Goal: Transaction & Acquisition: Purchase product/service

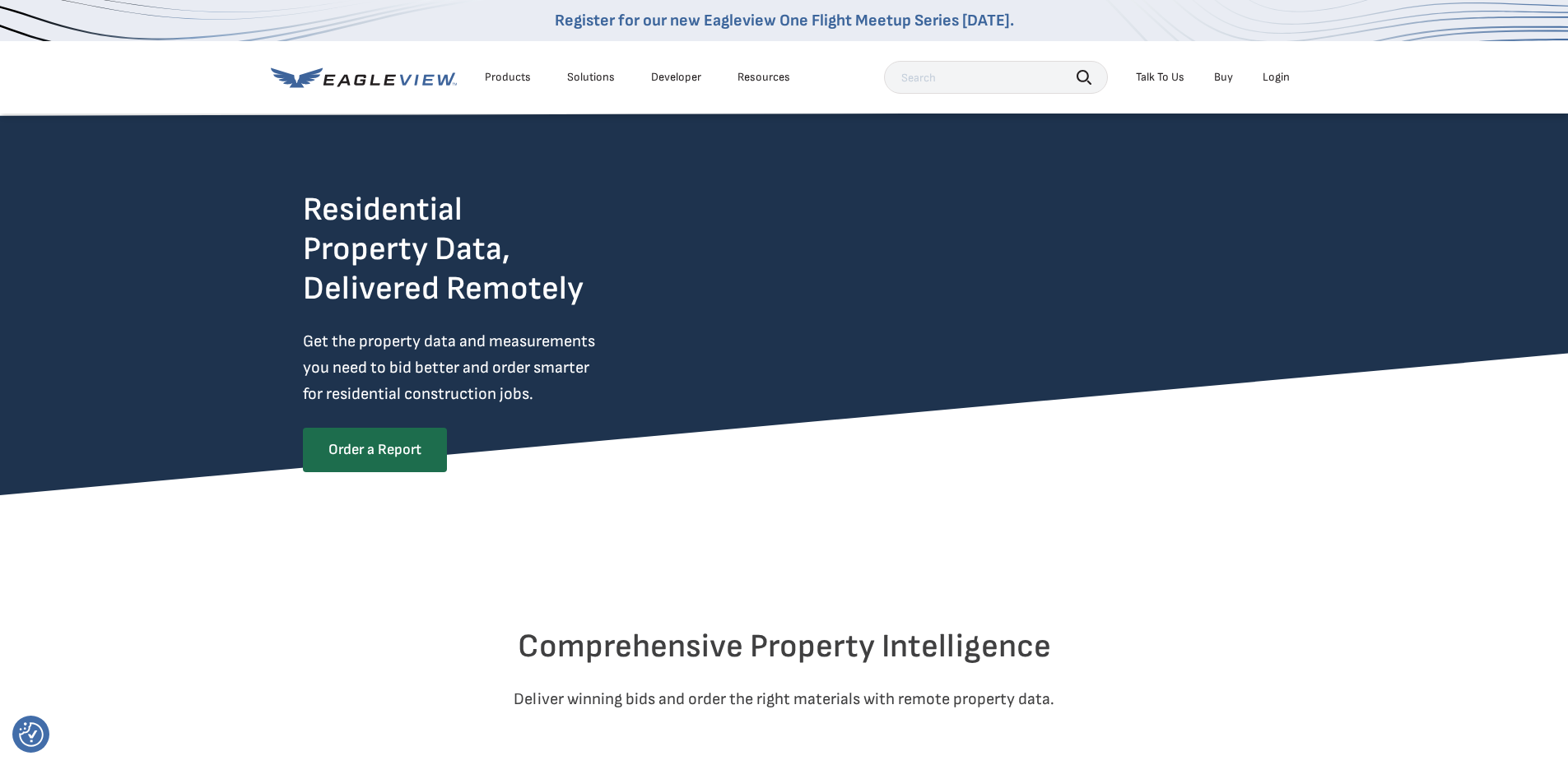
click at [1281, 77] on div "Login" at bounding box center [1277, 77] width 27 height 15
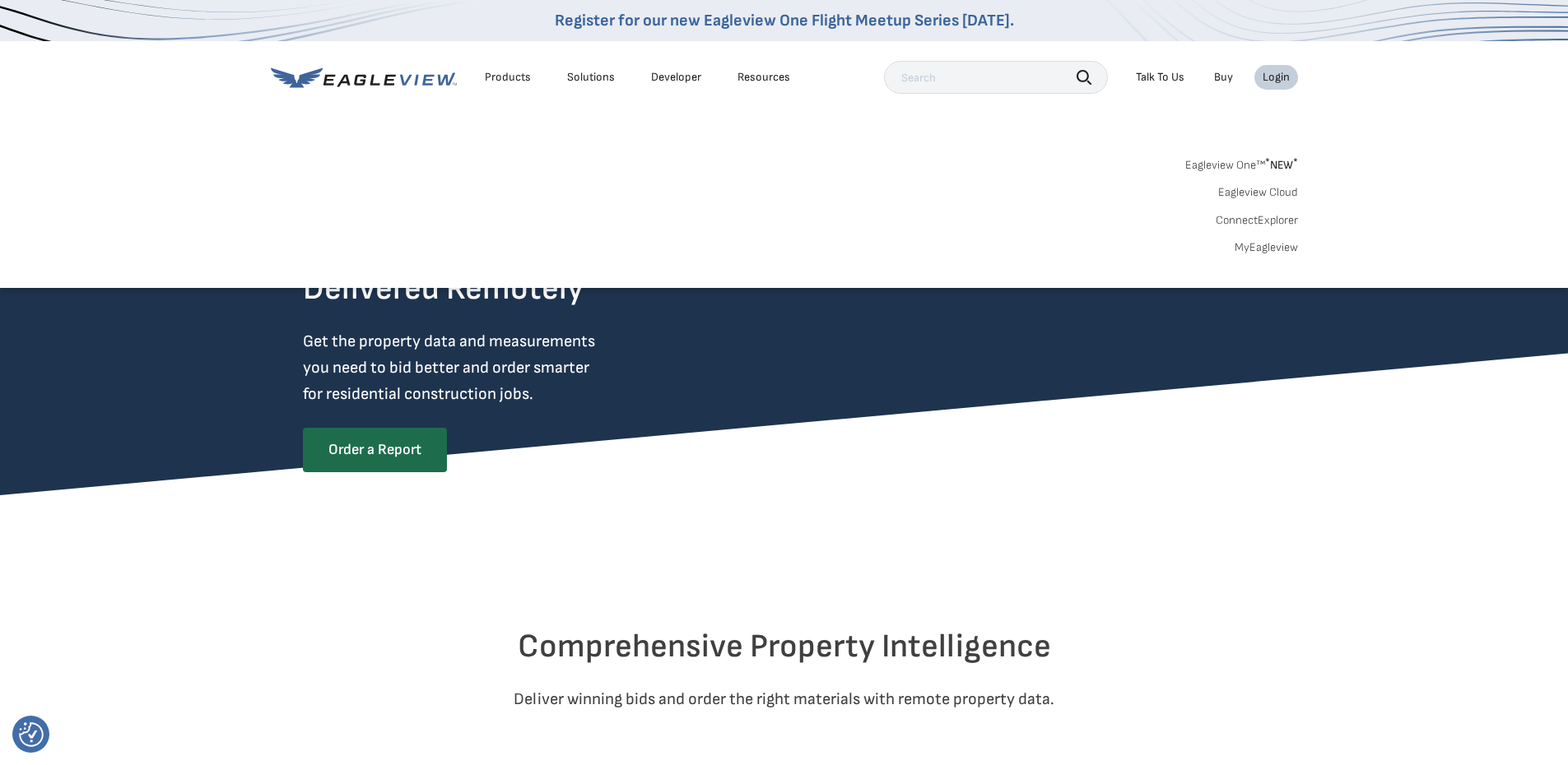
click at [1275, 78] on div "Login" at bounding box center [1277, 77] width 27 height 15
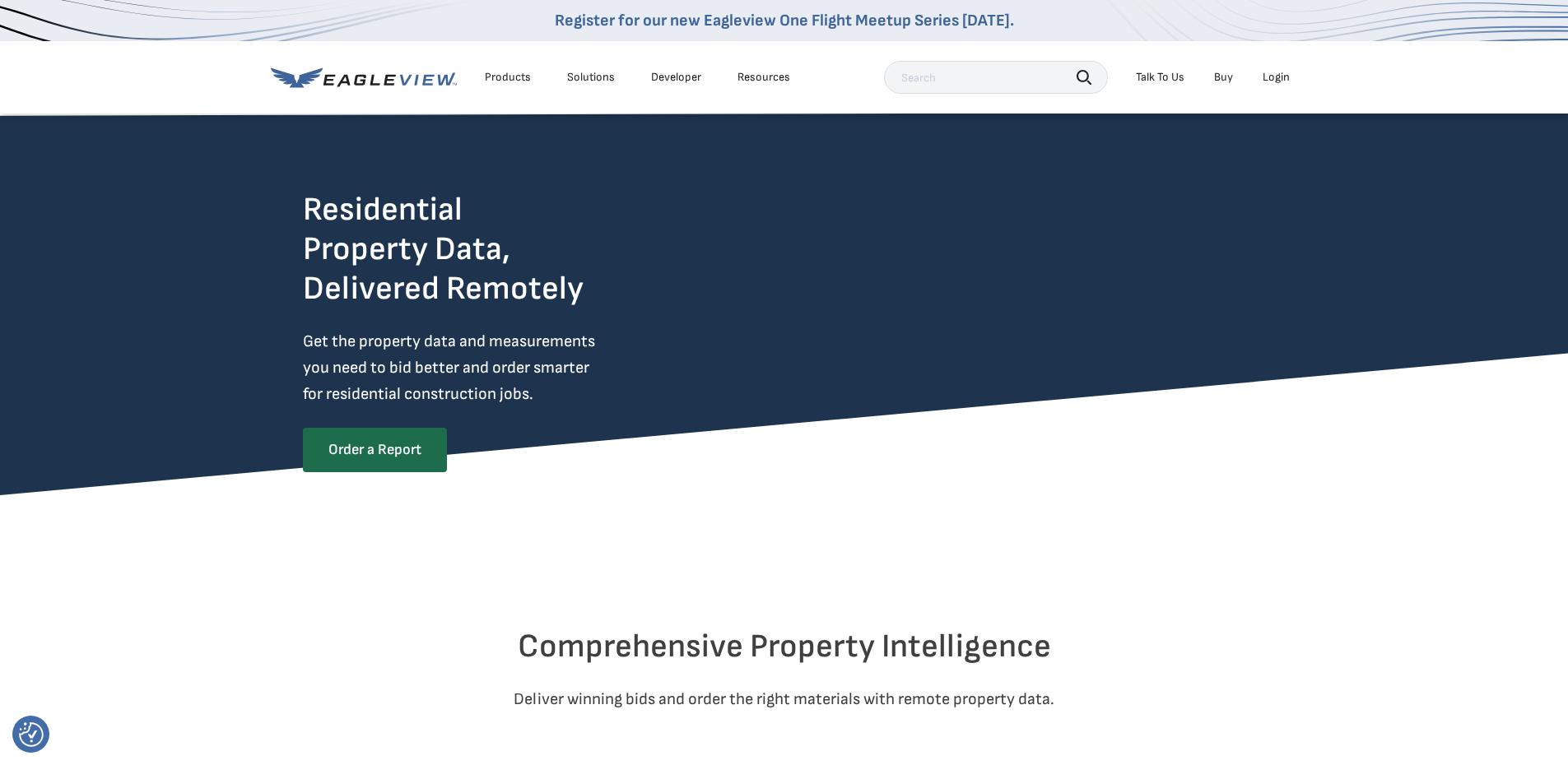
click at [1276, 72] on div "Login" at bounding box center [1277, 77] width 27 height 15
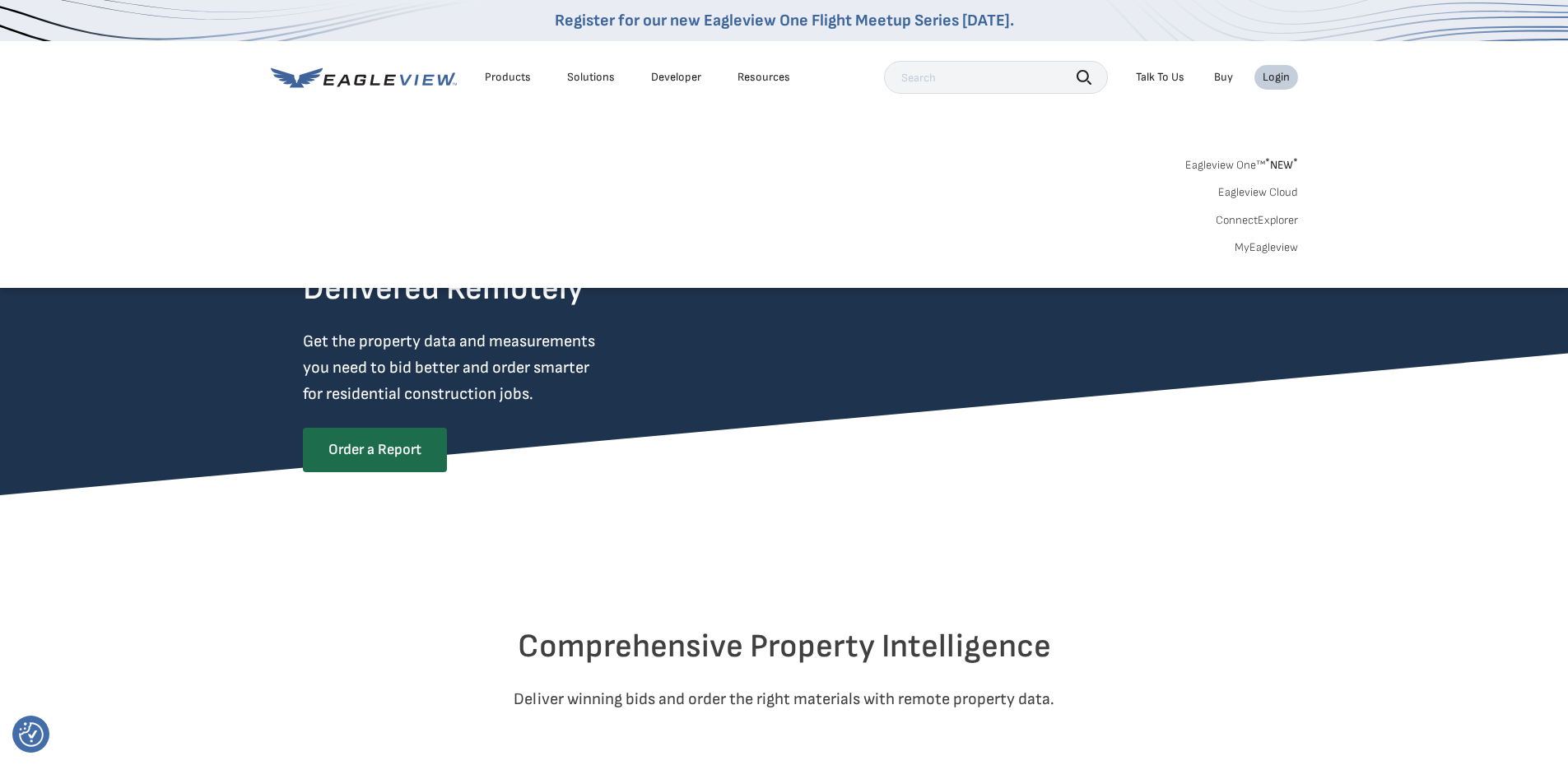
click at [1276, 72] on div "Login" at bounding box center [1277, 77] width 27 height 15
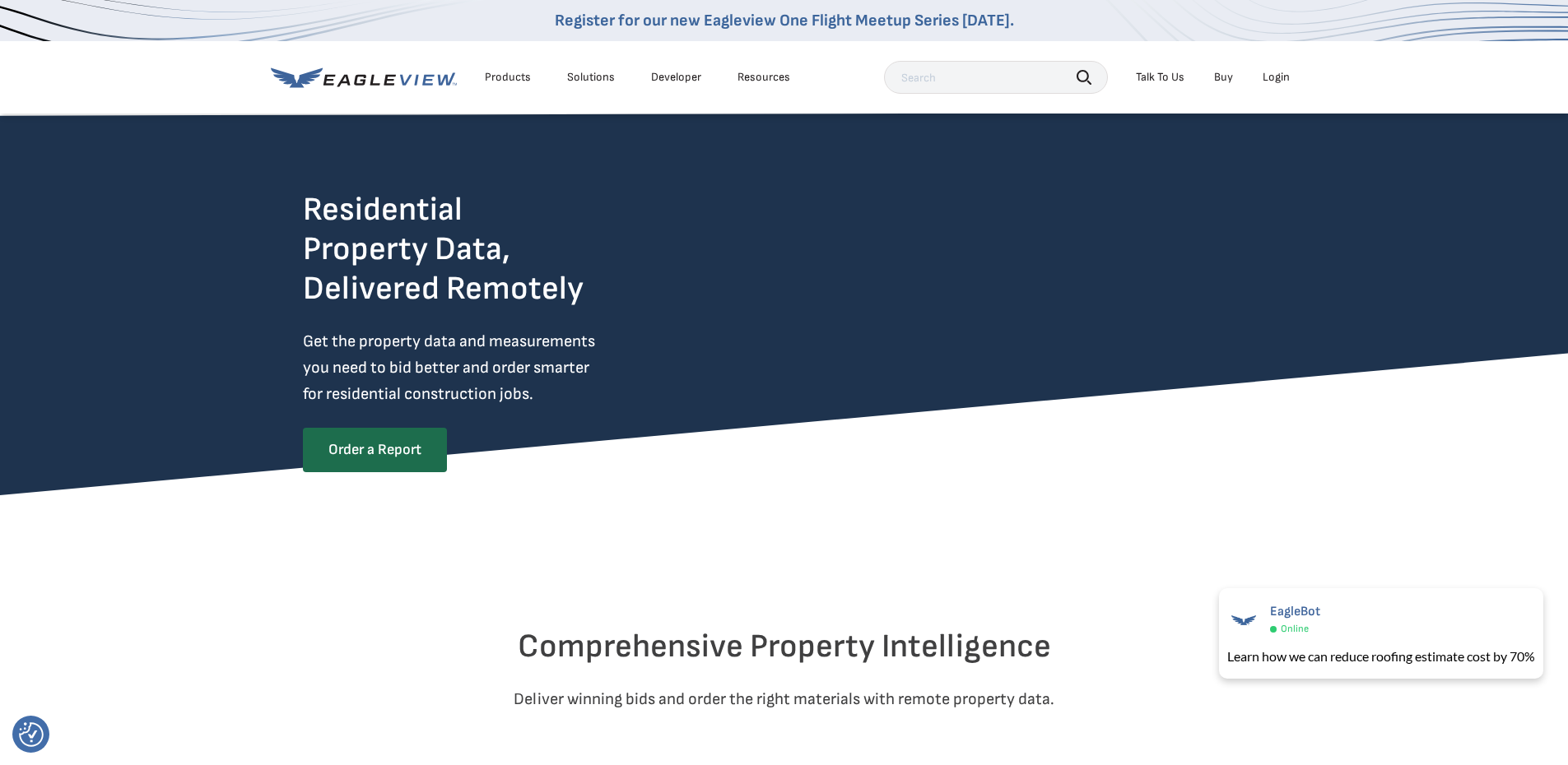
click at [1276, 72] on div "Login" at bounding box center [1277, 77] width 27 height 15
click at [359, 446] on link "Order a Report" at bounding box center [374, 450] width 142 height 43
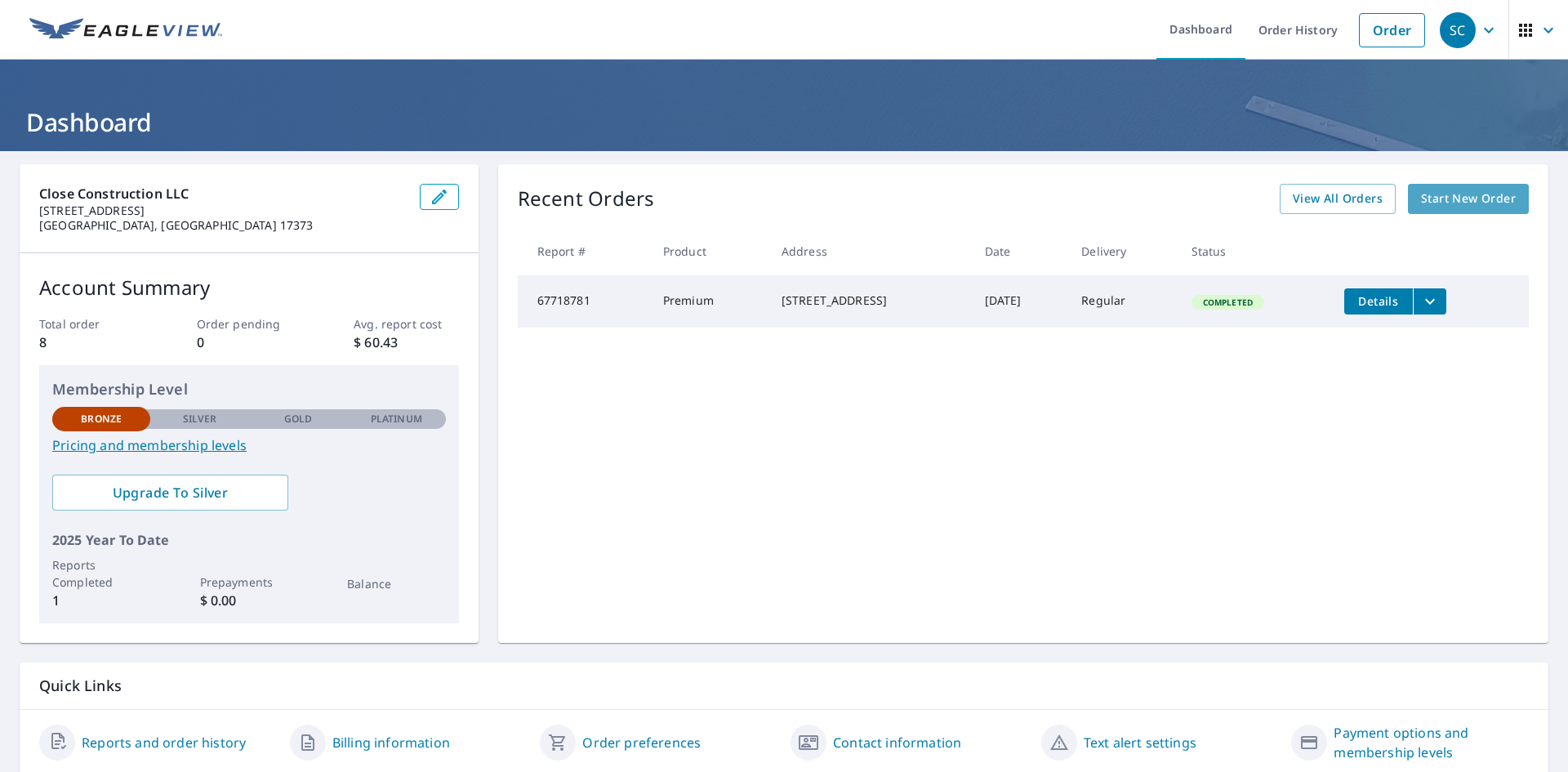
click at [1437, 197] on span "Start New Order" at bounding box center [1468, 198] width 95 height 20
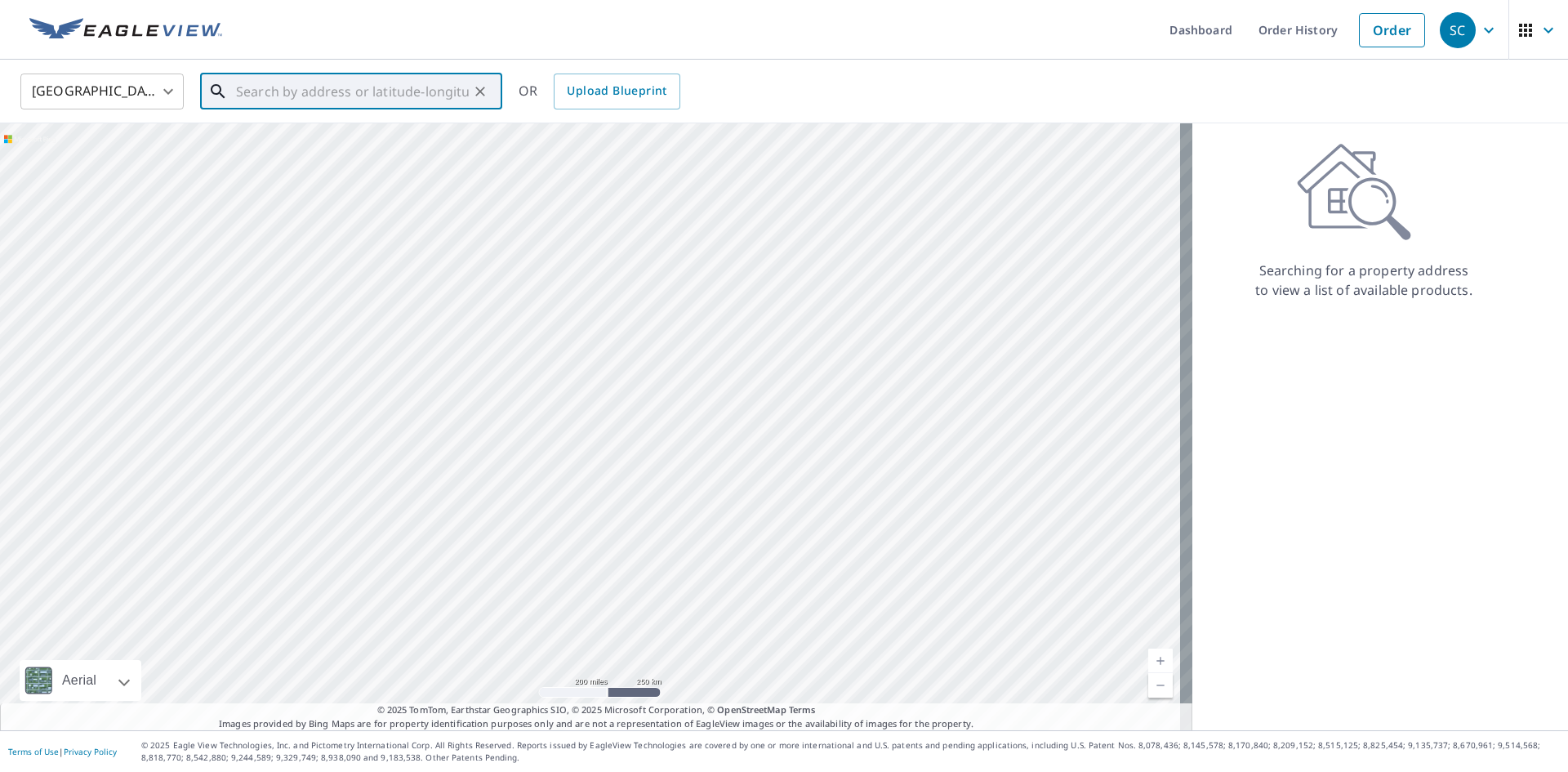
click at [245, 93] on input "text" at bounding box center [352, 91] width 233 height 45
click at [329, 146] on span "[STREET_ADDRESS][PERSON_NAME]" at bounding box center [360, 139] width 256 height 19
type input "[STREET_ADDRESS][PERSON_NAME]"
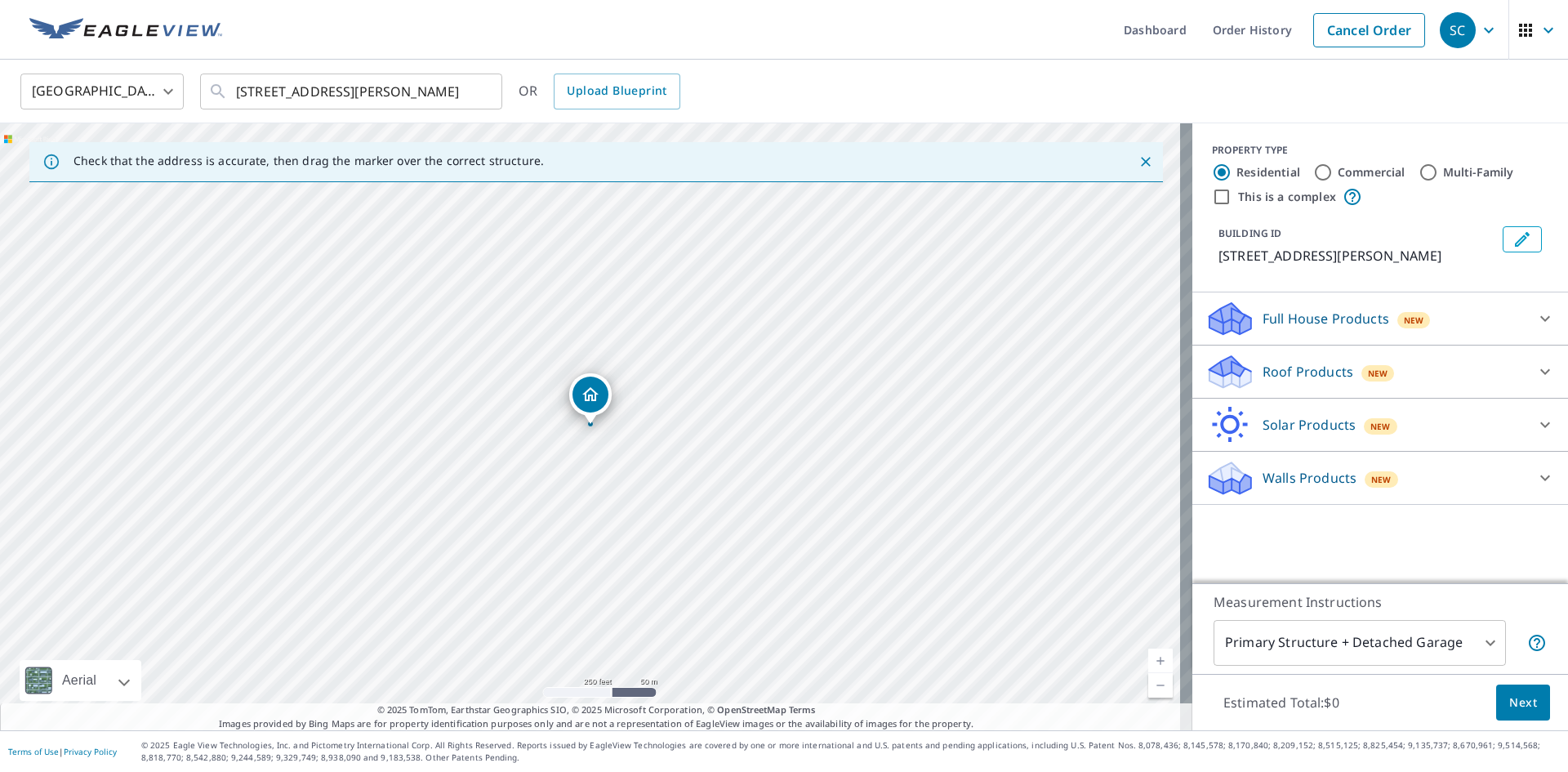
click at [1240, 311] on icon at bounding box center [1230, 319] width 49 height 39
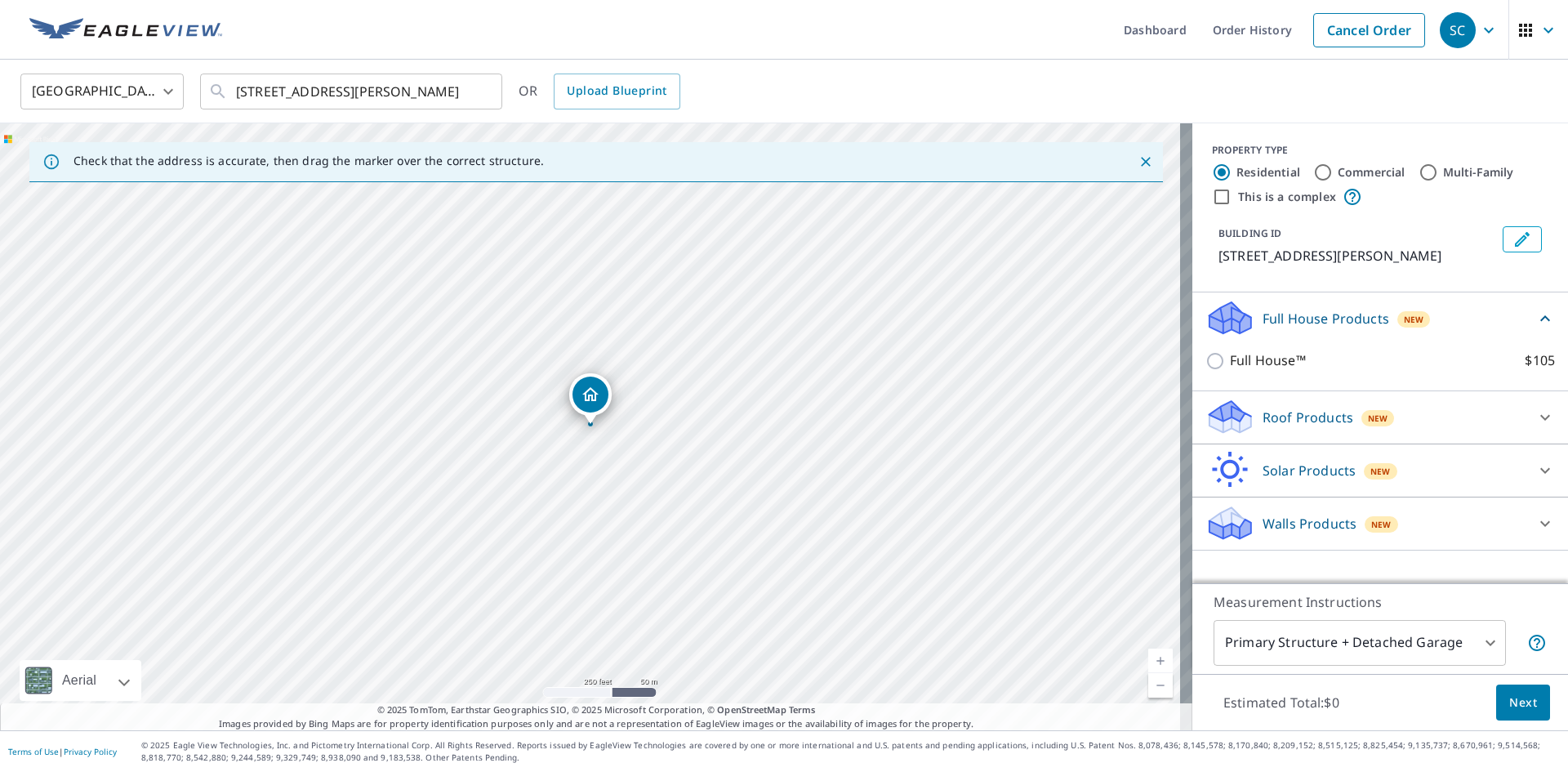
click at [1267, 418] on p "Roof Products" at bounding box center [1308, 417] width 91 height 19
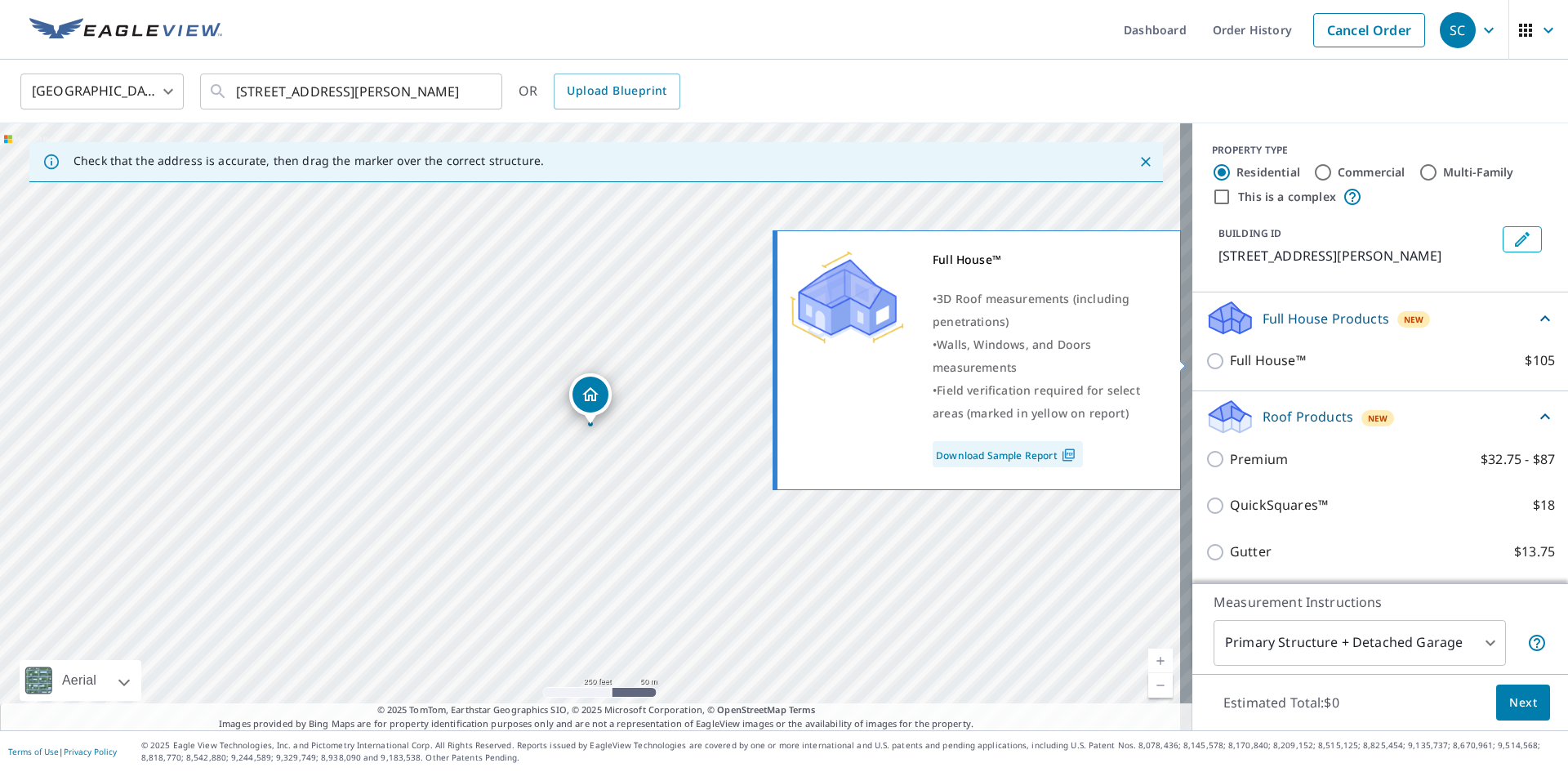
click at [1206, 359] on input "Full House™ $105" at bounding box center [1217, 361] width 24 height 19
checkbox input "true"
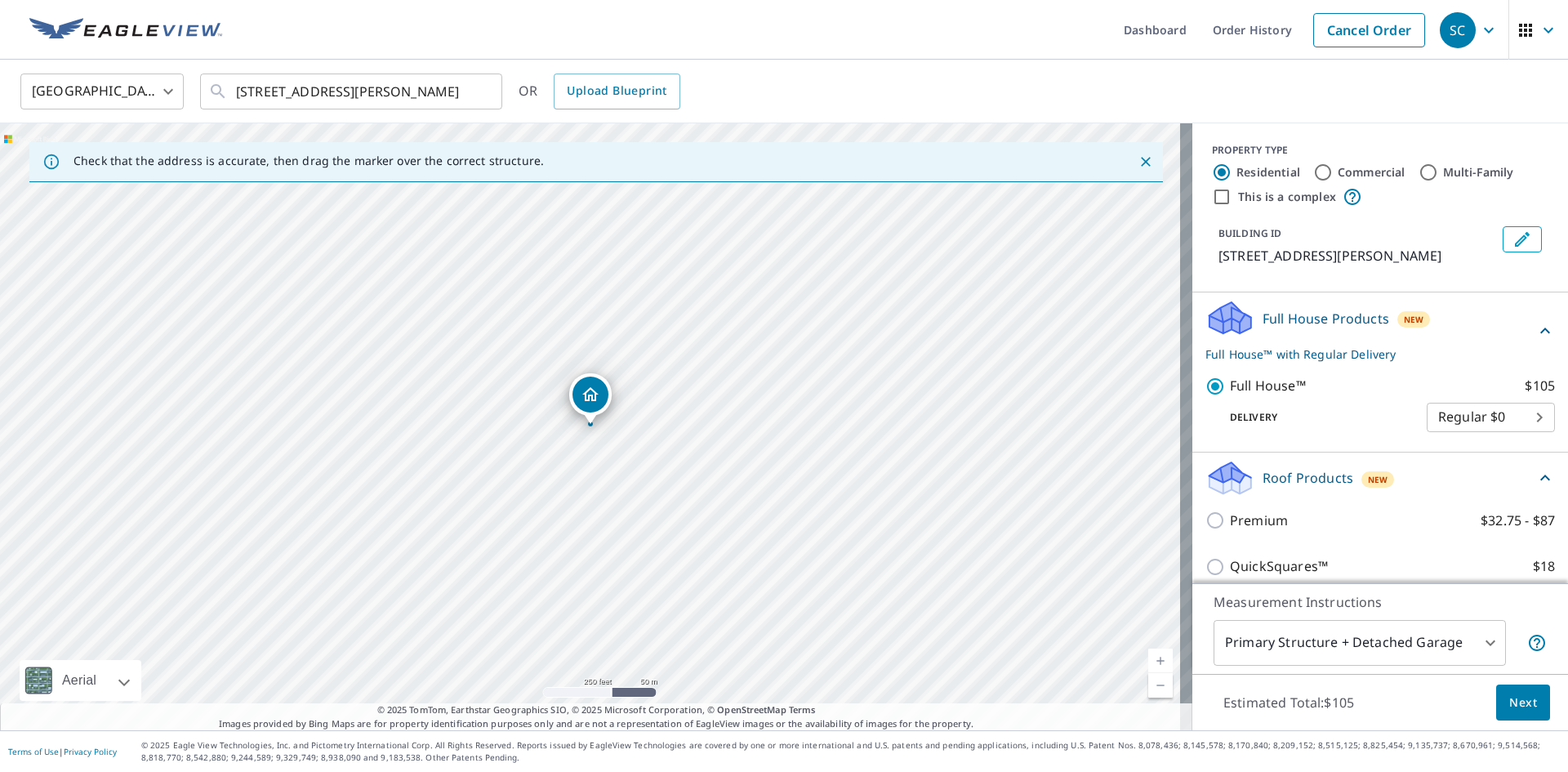
click at [590, 422] on div "Dropped pin, building 1, Residential property, 17 Buchanan Rd Baltimore, MD 212…" at bounding box center [590, 415] width 21 height 16
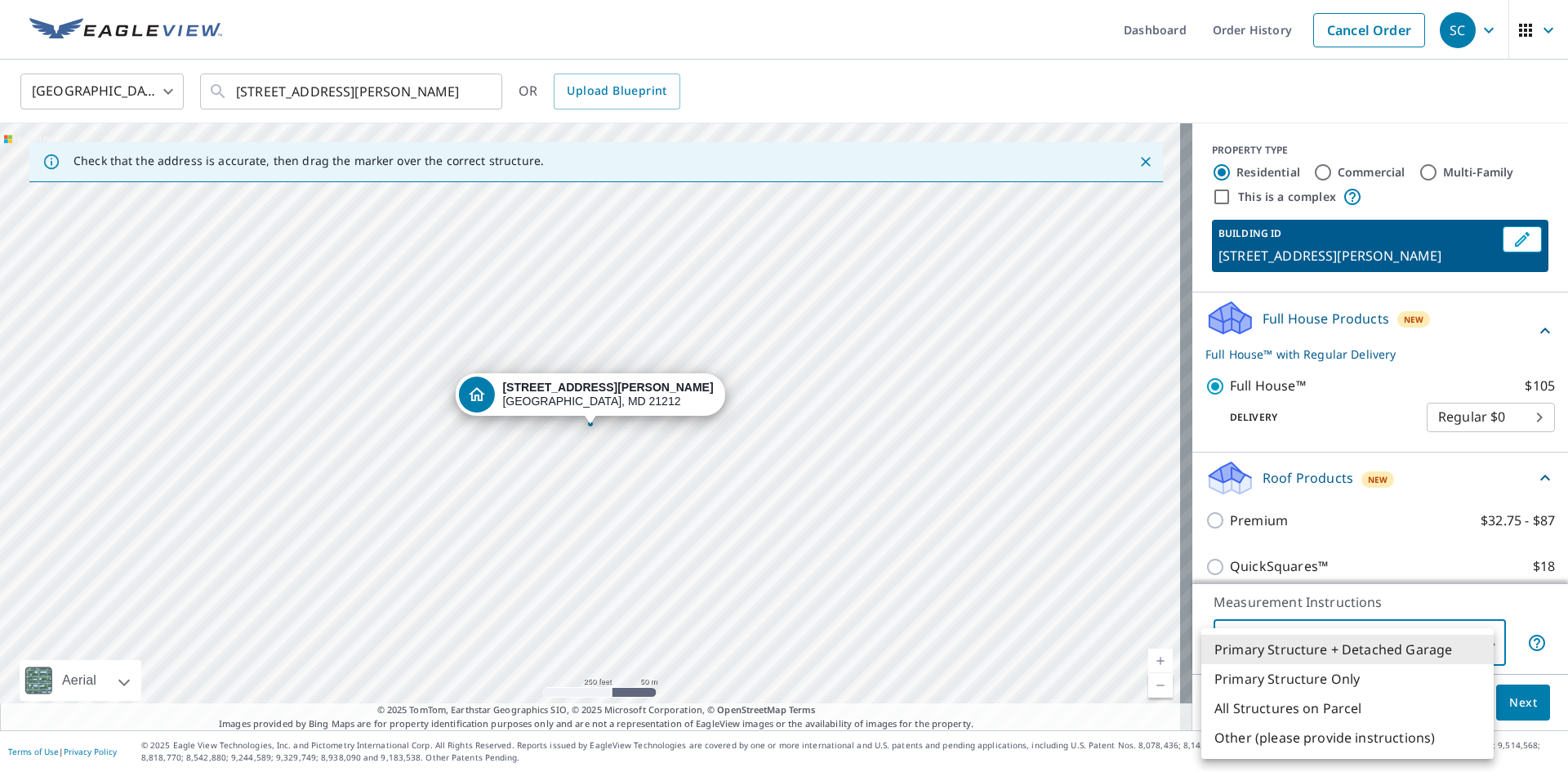
click at [1476, 644] on body "SC SC Dashboard Order History Cancel Order SC United States [GEOGRAPHIC_DATA] ​…" at bounding box center [784, 386] width 1568 height 772
click at [1336, 679] on li "Primary Structure Only" at bounding box center [1348, 678] width 293 height 29
type input "2"
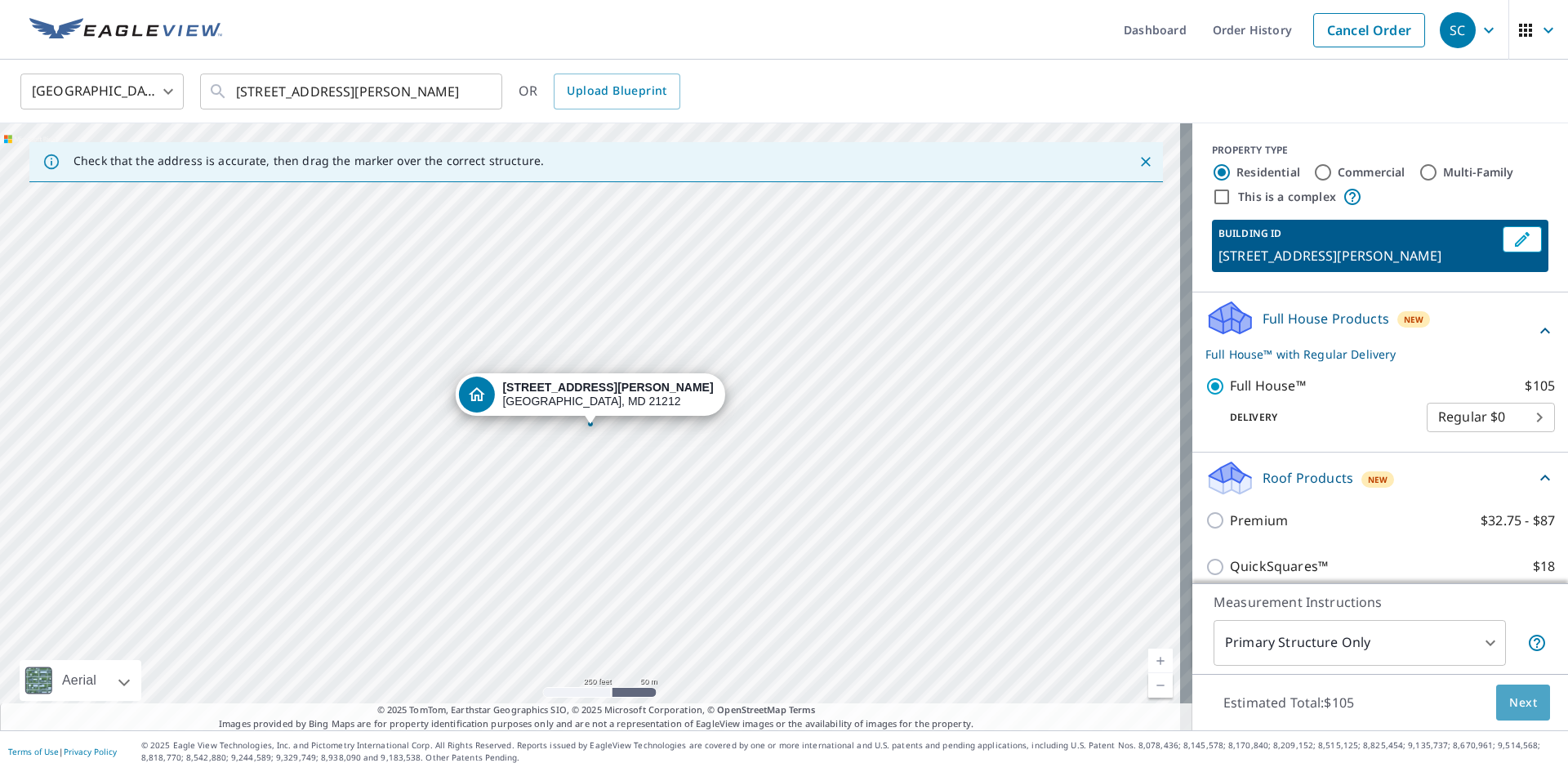
click at [1510, 704] on span "Next" at bounding box center [1523, 702] width 28 height 20
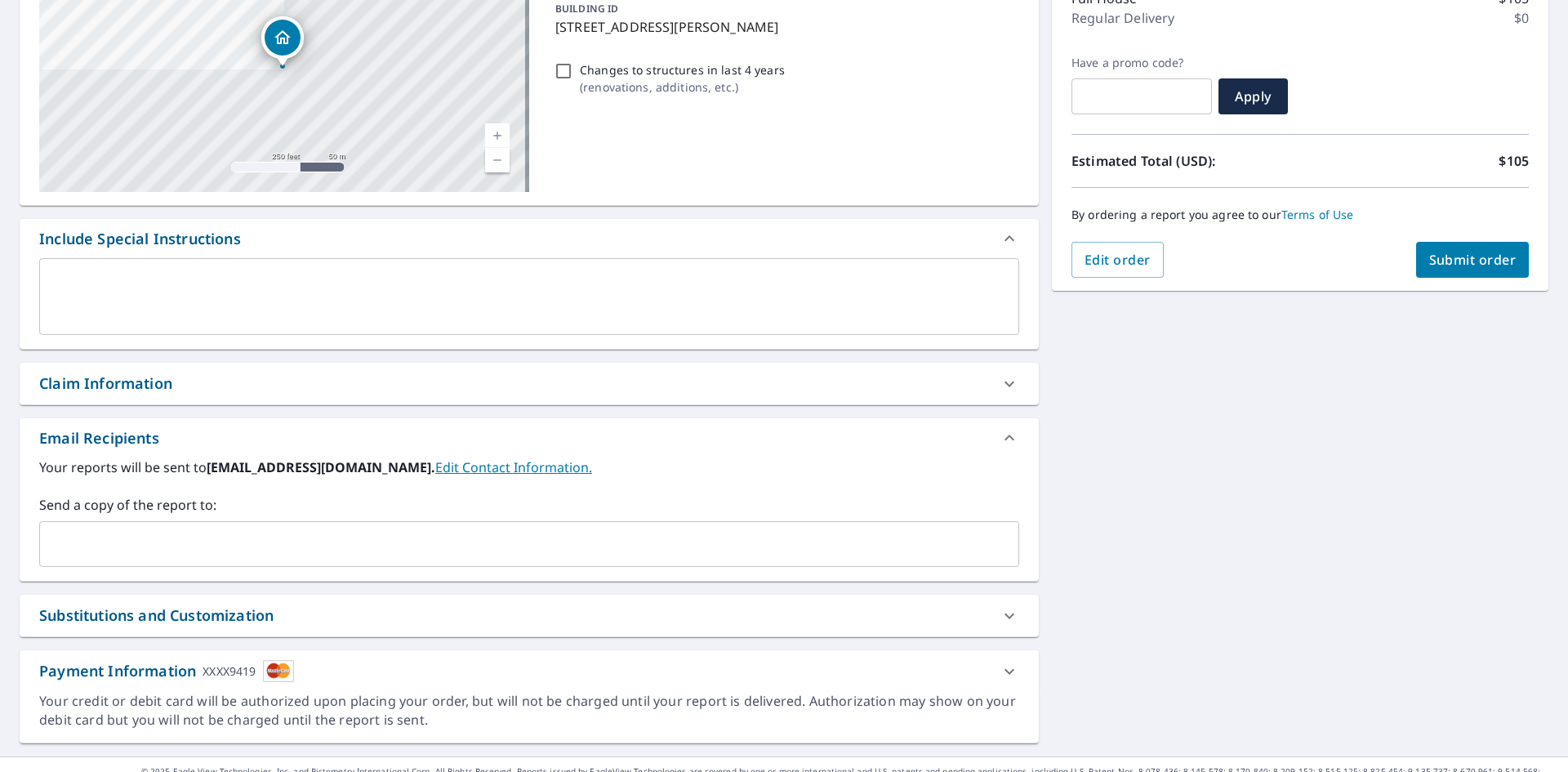
scroll to position [256, 0]
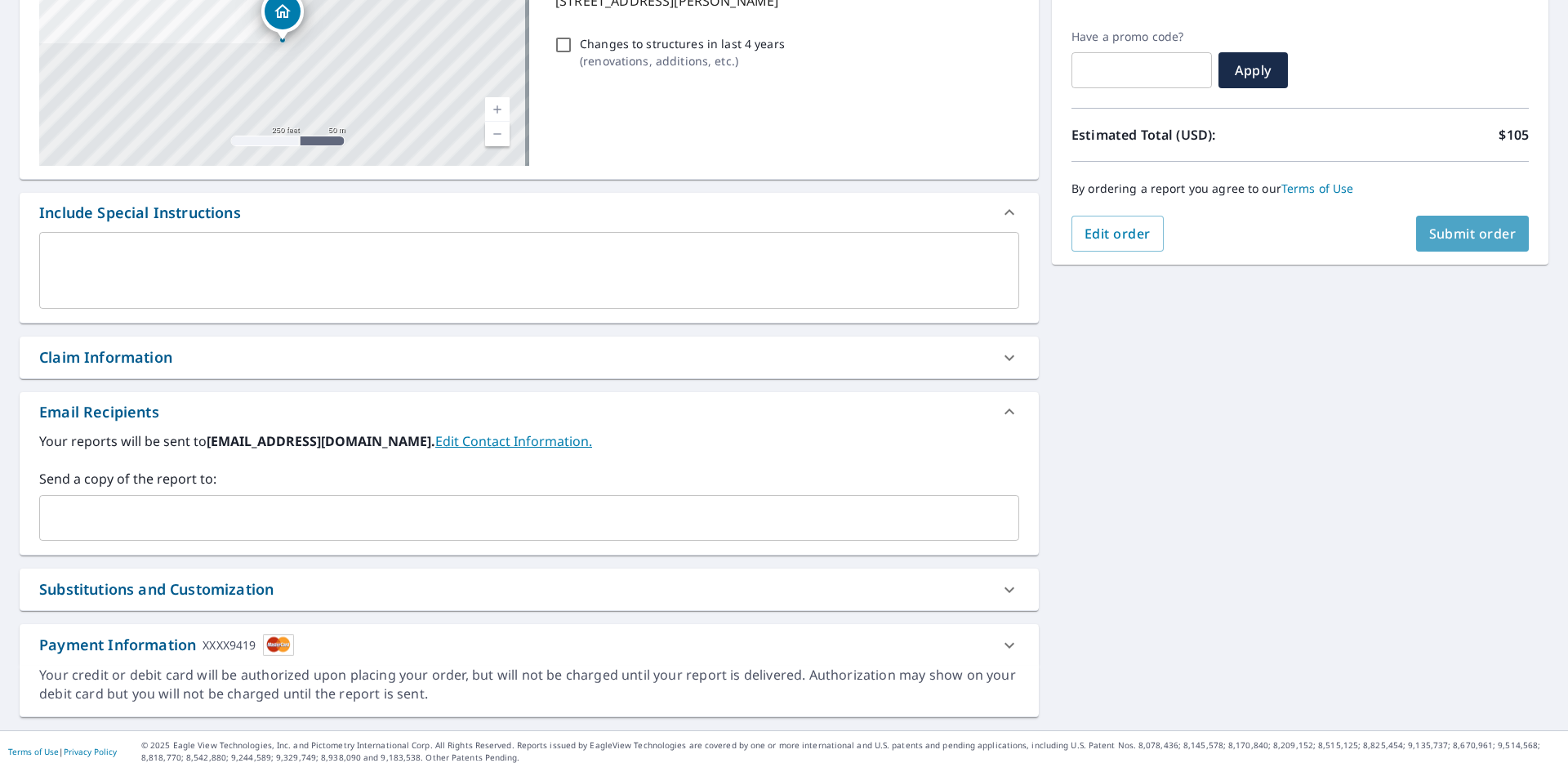
click at [1467, 231] on span "Submit order" at bounding box center [1472, 233] width 87 height 18
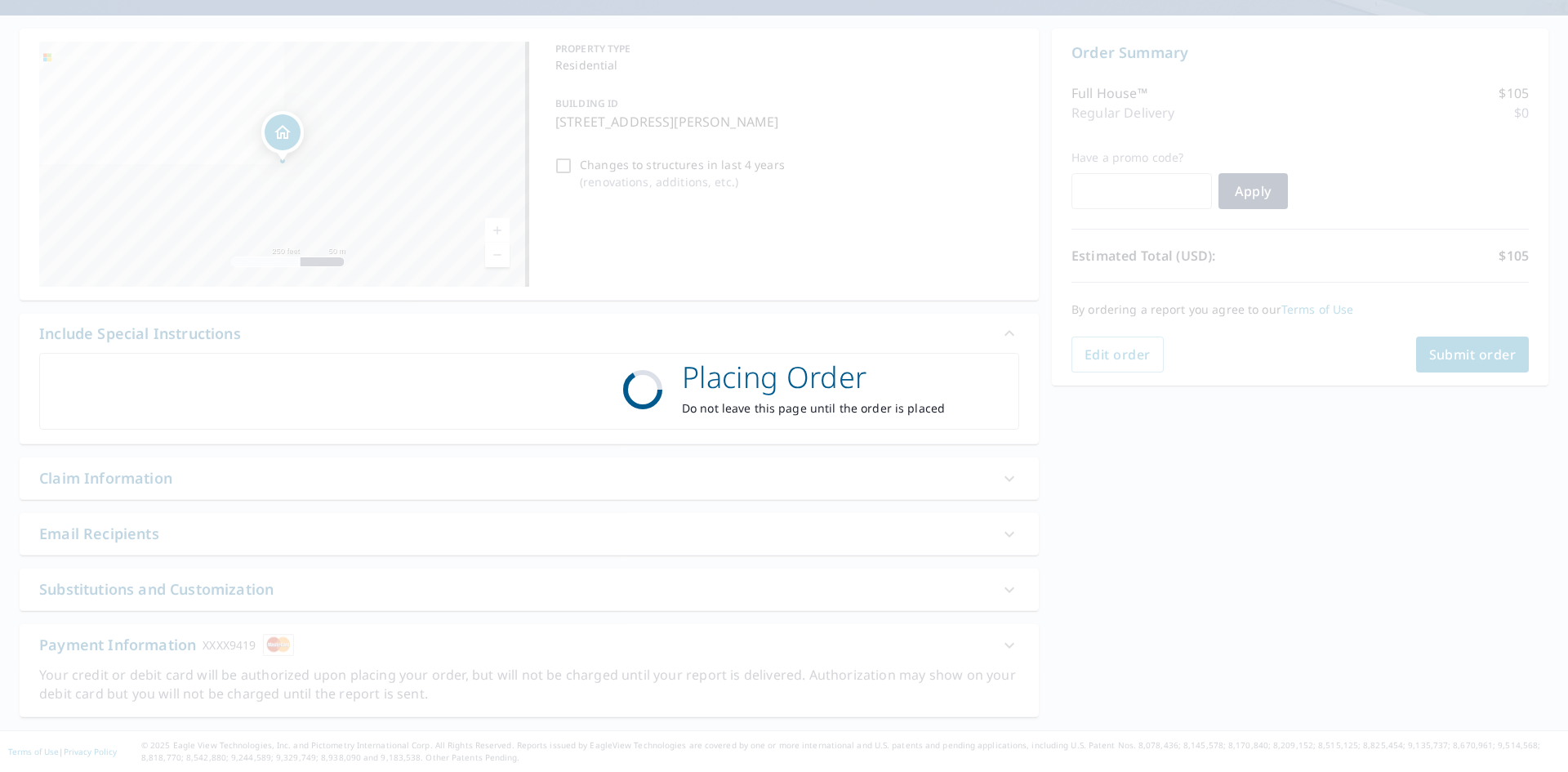
scroll to position [135, 0]
